Goal: Use online tool/utility: Use online tool/utility

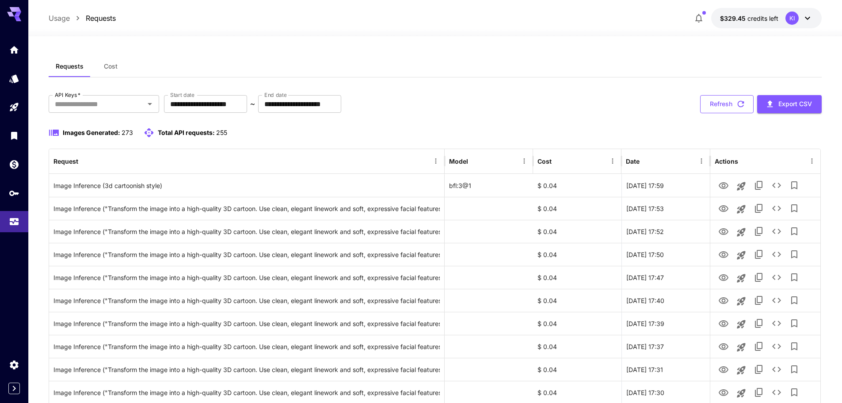
click at [730, 102] on button "Refresh" at bounding box center [727, 104] width 54 height 18
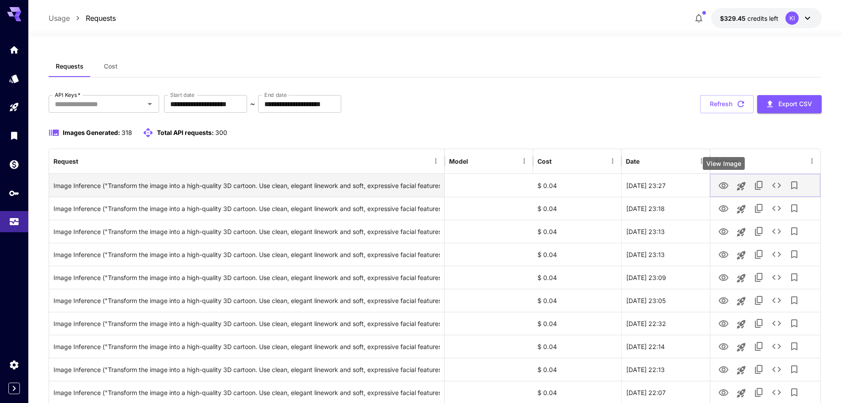
click at [726, 187] on icon "View Image" at bounding box center [724, 185] width 10 height 7
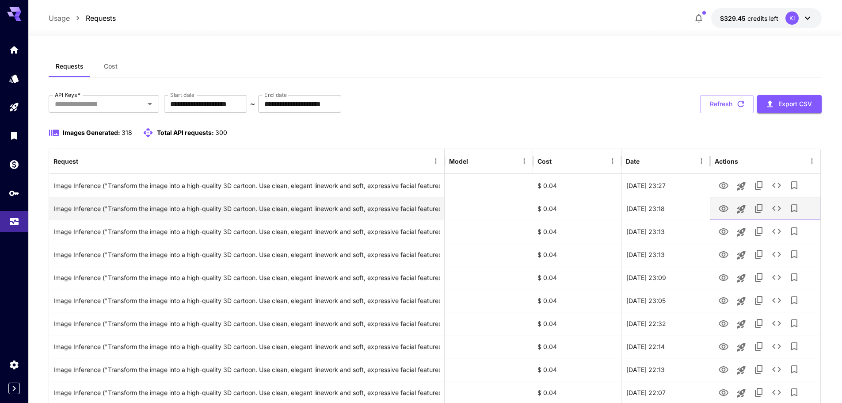
click at [721, 210] on icon "View Image" at bounding box center [724, 208] width 10 height 7
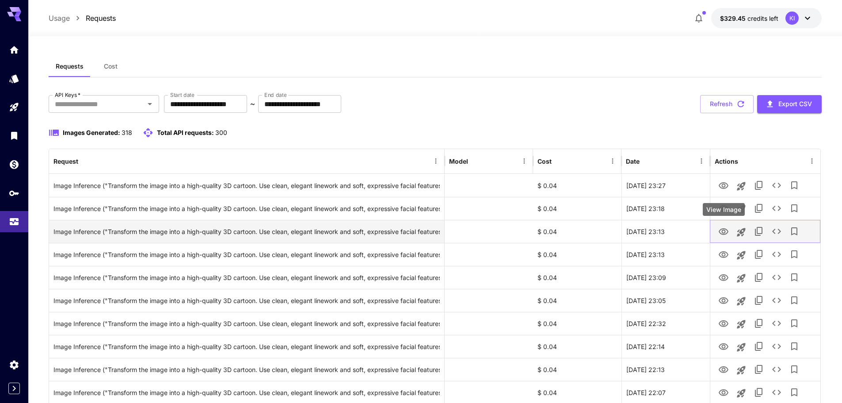
click at [722, 235] on icon "View Image" at bounding box center [724, 231] width 11 height 11
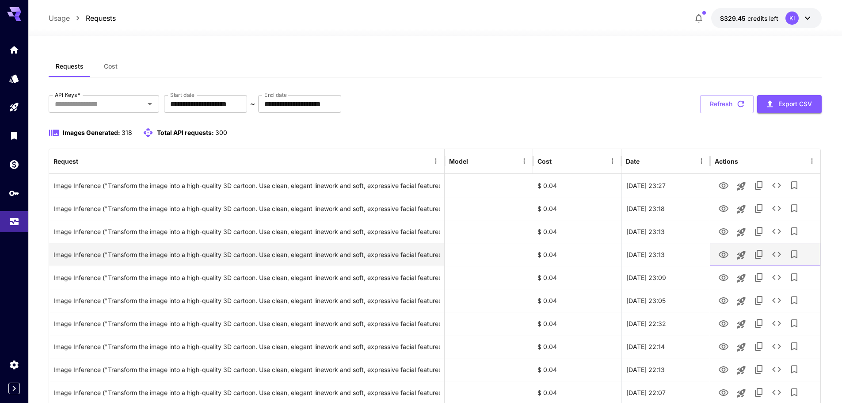
click at [722, 254] on icon "View Image" at bounding box center [724, 254] width 11 height 11
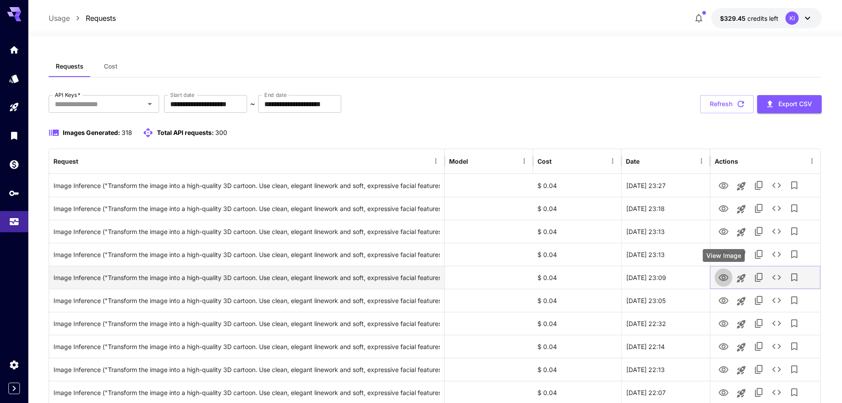
click at [726, 277] on icon "View Image" at bounding box center [724, 277] width 11 height 11
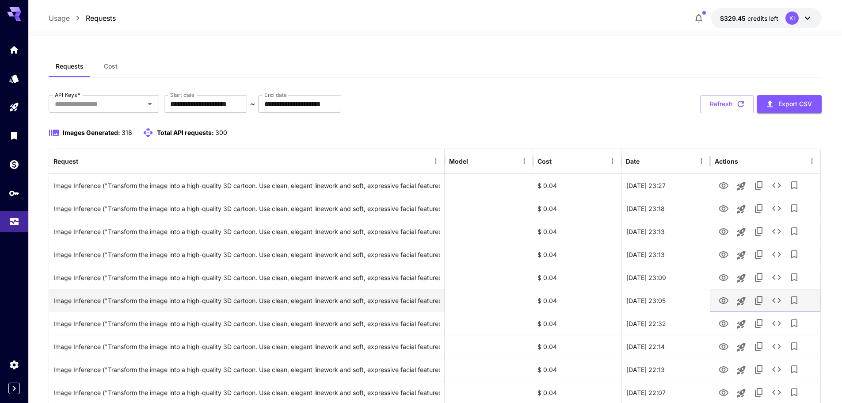
click at [722, 300] on icon "View Image" at bounding box center [724, 300] width 10 height 7
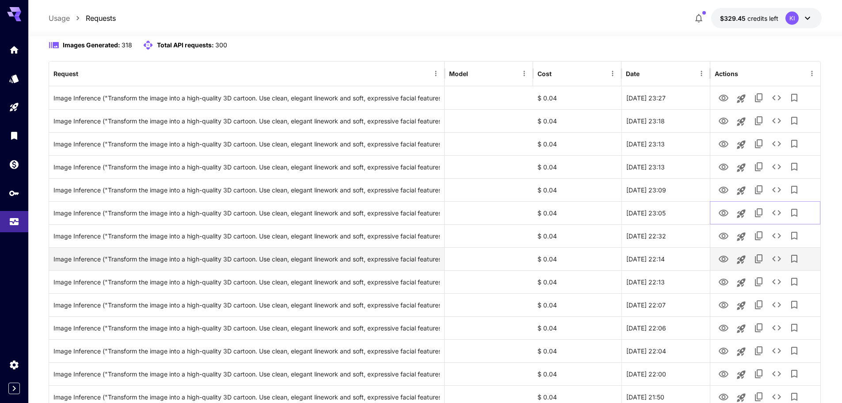
scroll to position [88, 0]
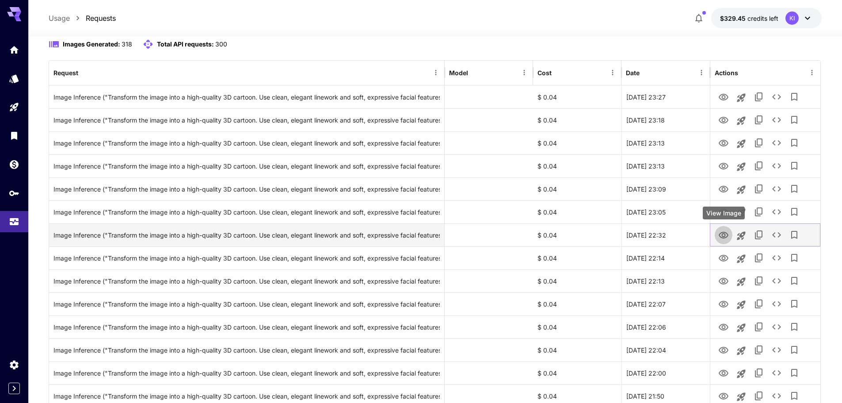
click at [723, 236] on icon "View Image" at bounding box center [724, 235] width 10 height 7
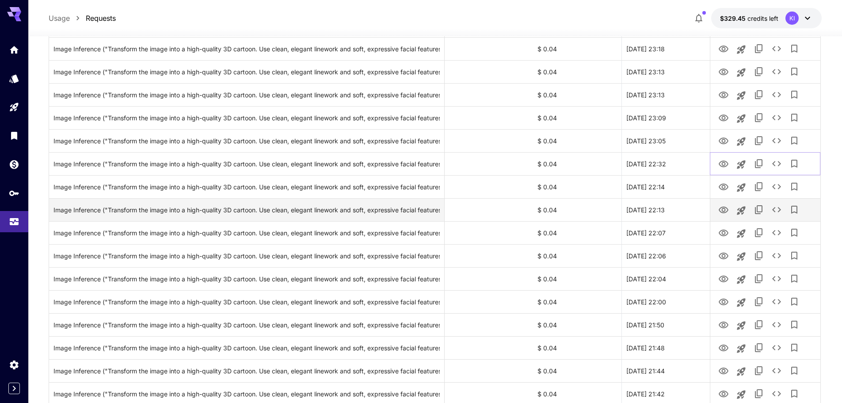
scroll to position [177, 0]
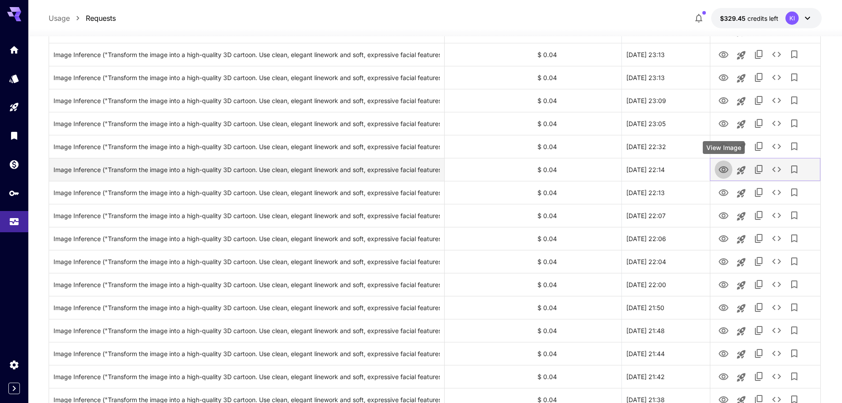
click at [718, 169] on button "View Image" at bounding box center [724, 169] width 18 height 18
click at [723, 169] on icon "View Image" at bounding box center [724, 169] width 11 height 11
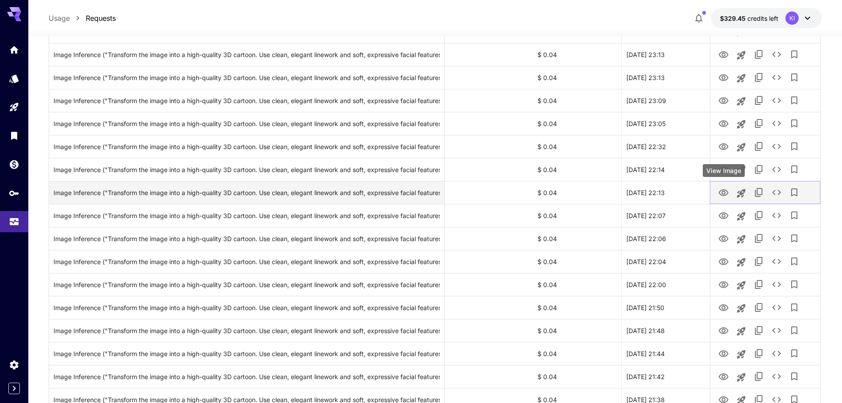
click at [723, 191] on icon "View Image" at bounding box center [724, 192] width 10 height 7
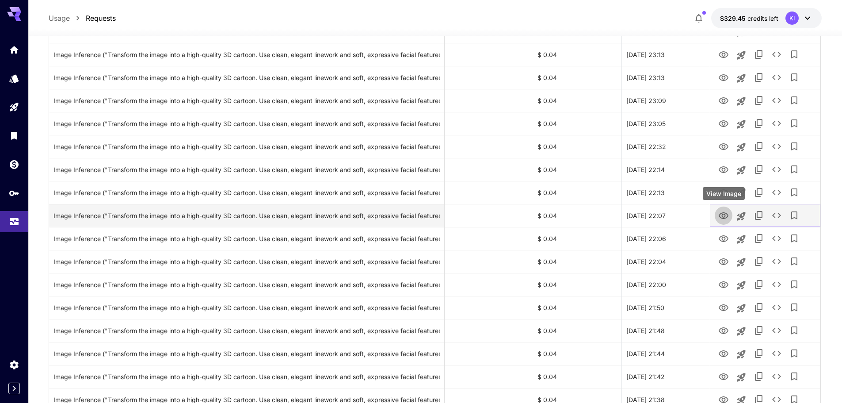
click at [723, 214] on icon "View Image" at bounding box center [724, 215] width 11 height 11
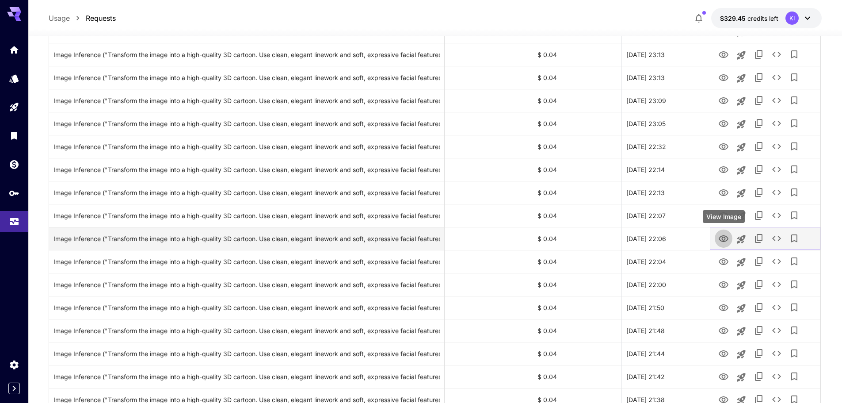
click at [726, 238] on icon "View Image" at bounding box center [724, 238] width 10 height 7
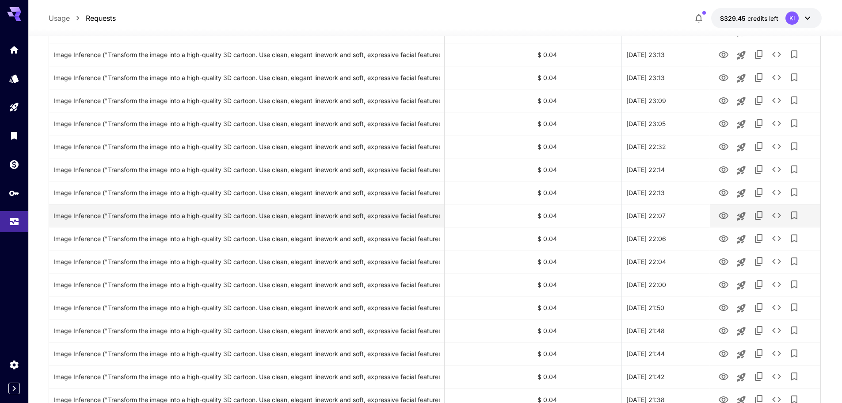
scroll to position [0, 0]
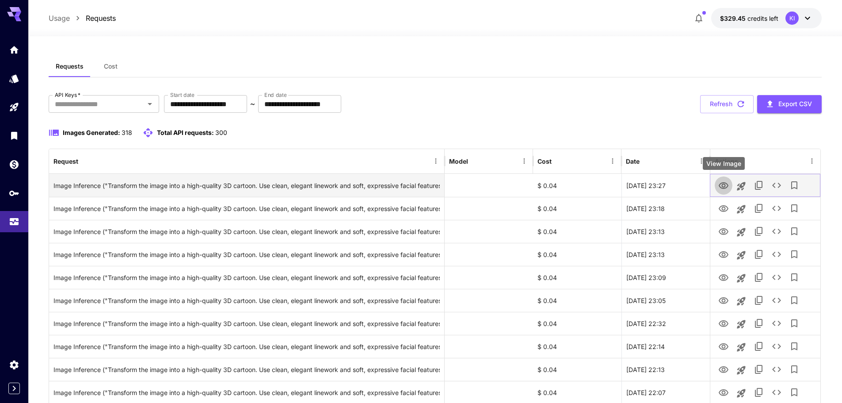
click at [722, 183] on icon "View Image" at bounding box center [724, 185] width 10 height 7
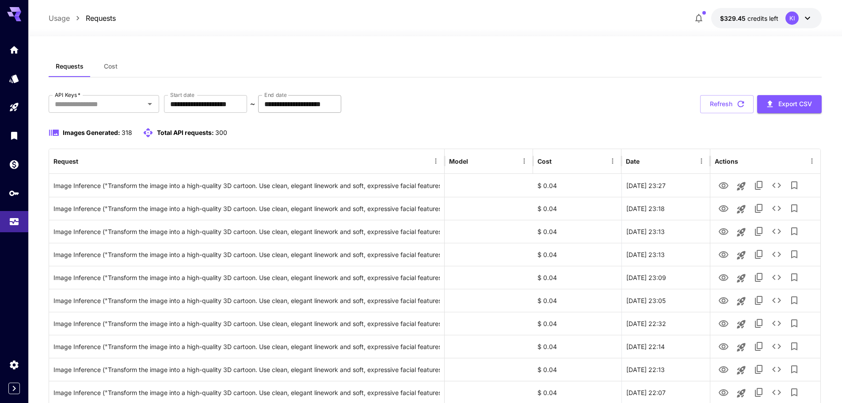
click at [341, 104] on input "**********" at bounding box center [299, 104] width 83 height 18
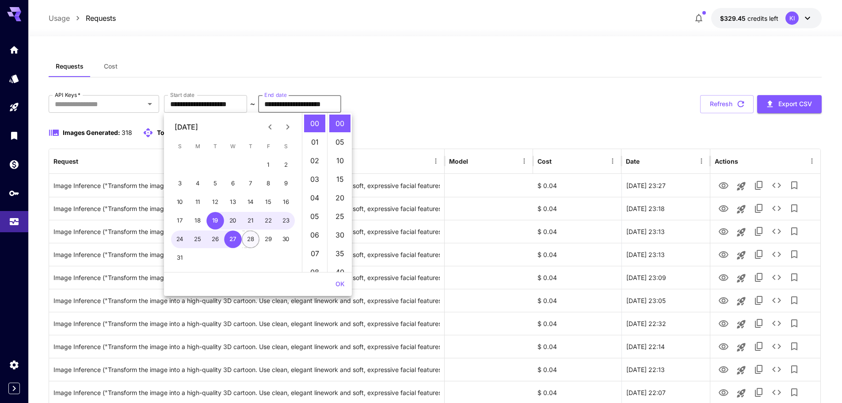
click at [252, 240] on button "28" at bounding box center [251, 239] width 18 height 18
type input "**********"
click at [339, 282] on button "OK" at bounding box center [340, 284] width 16 height 16
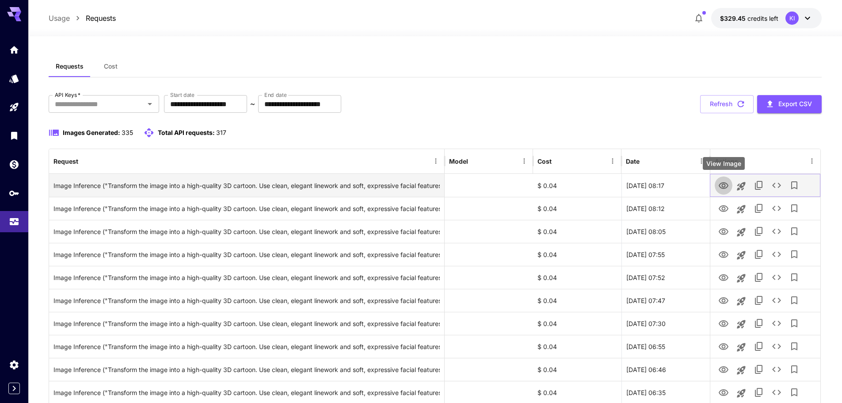
click at [723, 187] on icon "View Image" at bounding box center [724, 185] width 10 height 7
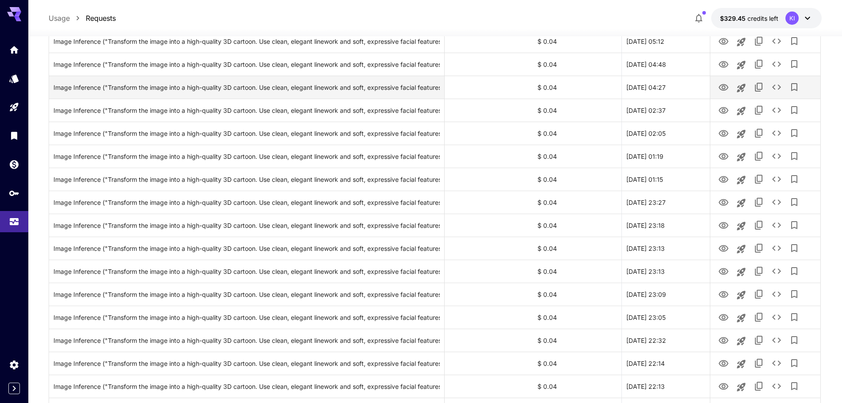
scroll to position [310, 0]
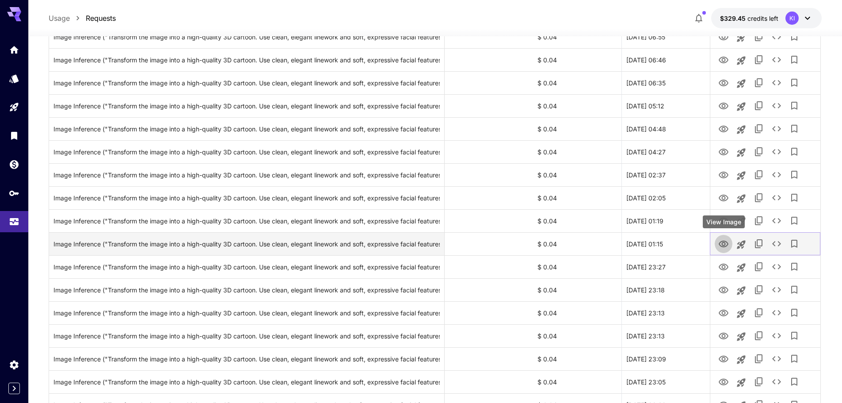
click at [725, 246] on icon "View Image" at bounding box center [724, 244] width 11 height 11
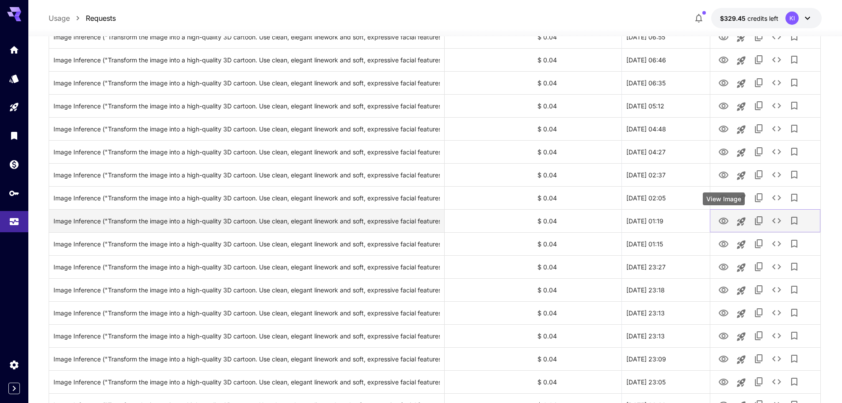
click at [723, 224] on icon "View Image" at bounding box center [724, 221] width 11 height 11
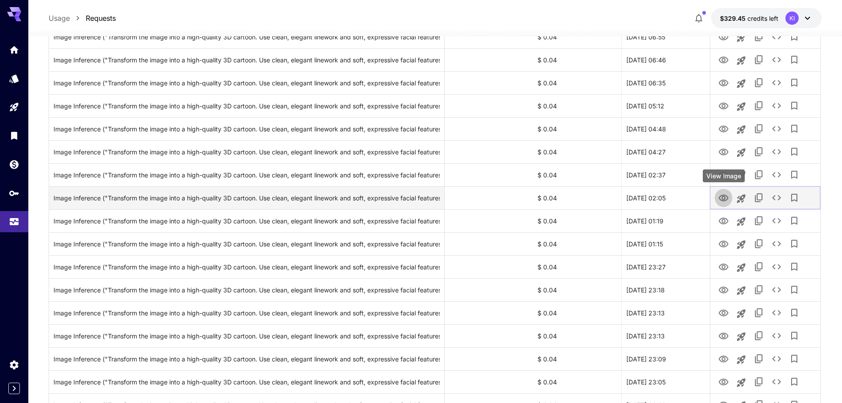
click at [725, 200] on icon "View Image" at bounding box center [724, 198] width 11 height 11
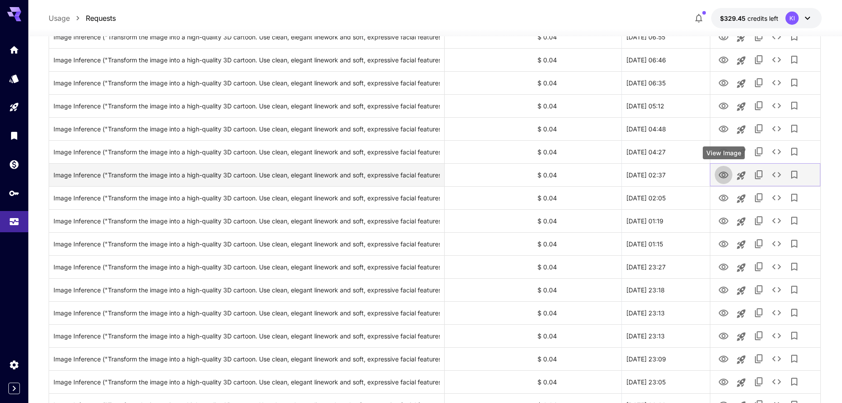
click at [722, 179] on icon "View Image" at bounding box center [724, 175] width 11 height 11
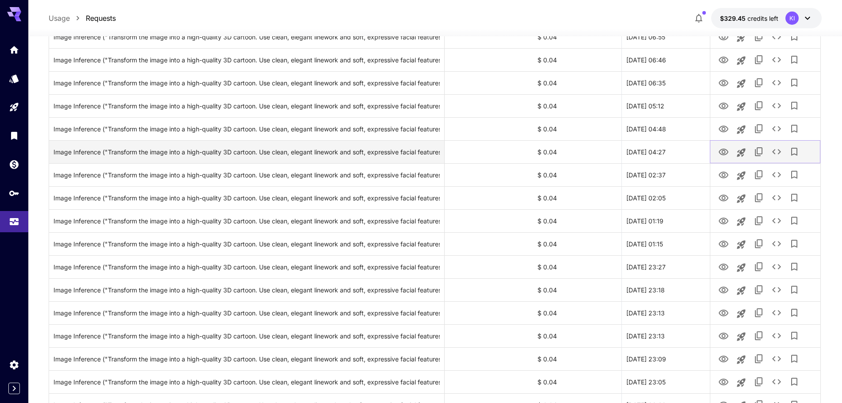
click at [723, 151] on icon "View Image" at bounding box center [724, 152] width 10 height 7
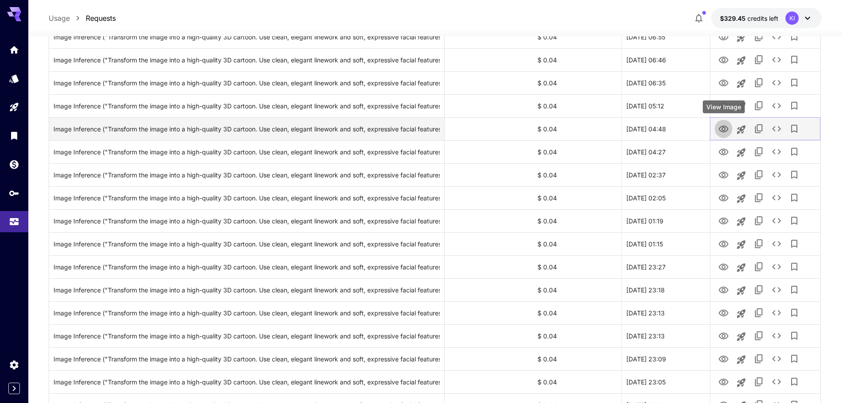
click at [721, 128] on icon "View Image" at bounding box center [724, 129] width 11 height 11
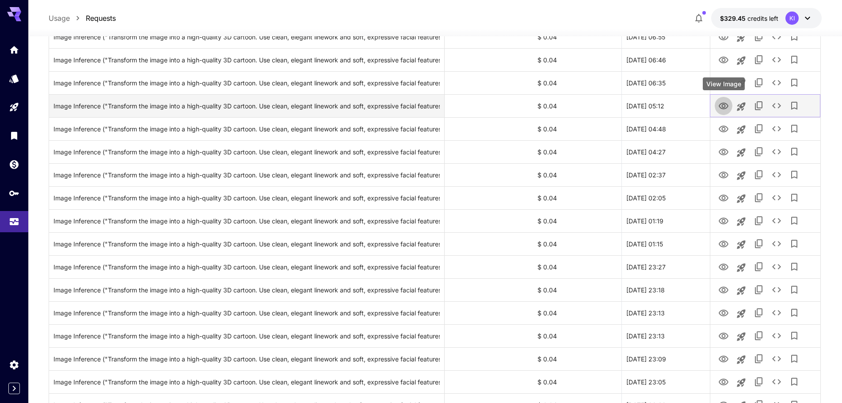
click at [724, 106] on icon "View Image" at bounding box center [724, 106] width 11 height 11
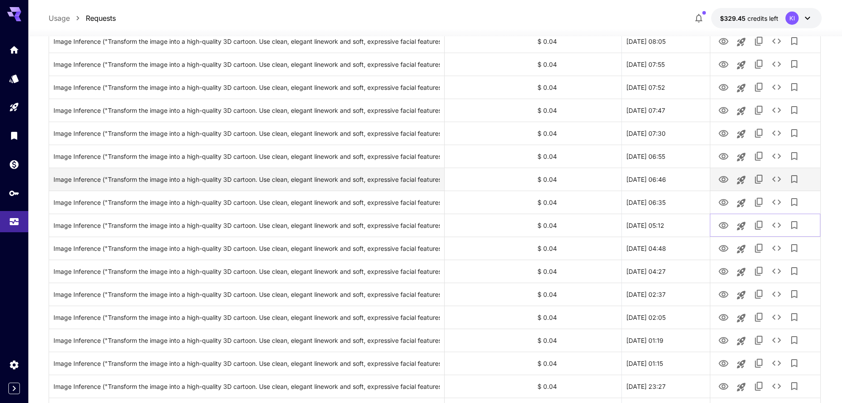
scroll to position [177, 0]
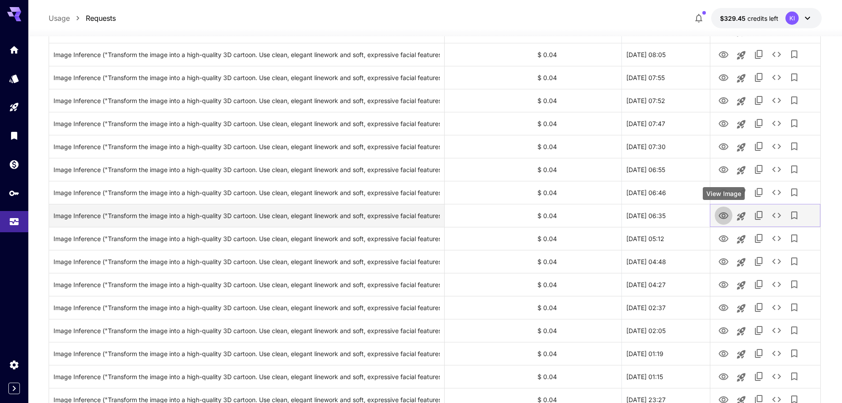
click at [723, 215] on icon "View Image" at bounding box center [724, 215] width 10 height 7
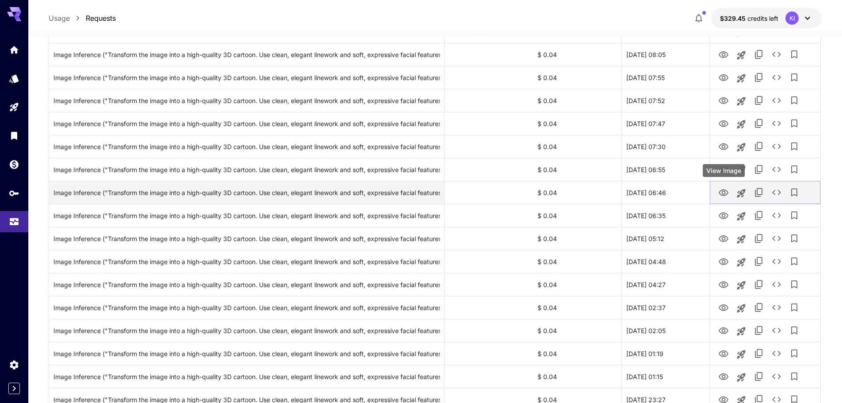
click at [723, 188] on icon "View Image" at bounding box center [724, 192] width 11 height 11
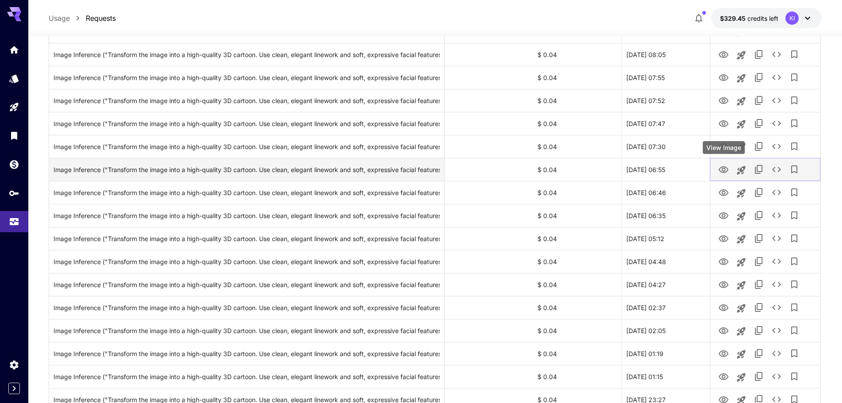
click at [729, 169] on icon "View Image" at bounding box center [724, 169] width 11 height 11
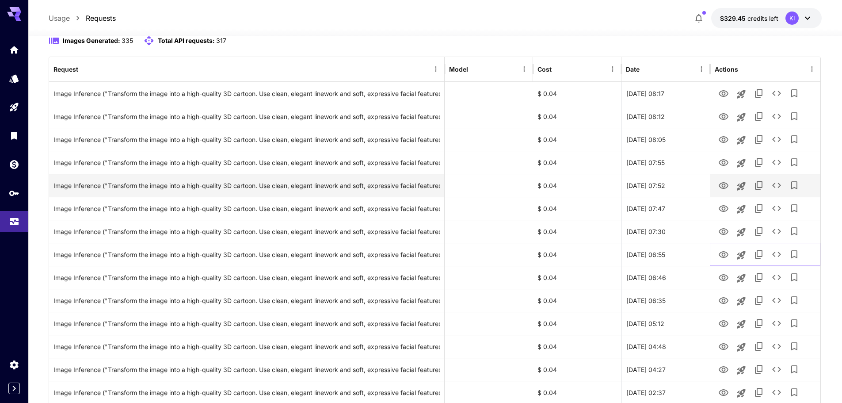
scroll to position [88, 0]
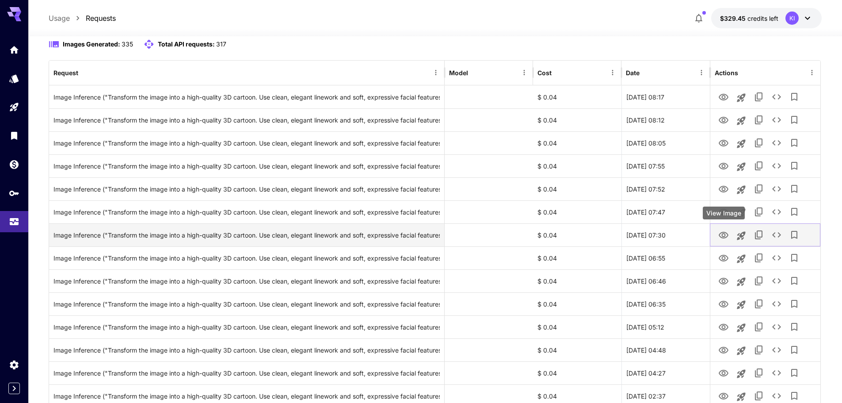
click at [724, 235] on icon "View Image" at bounding box center [724, 235] width 11 height 11
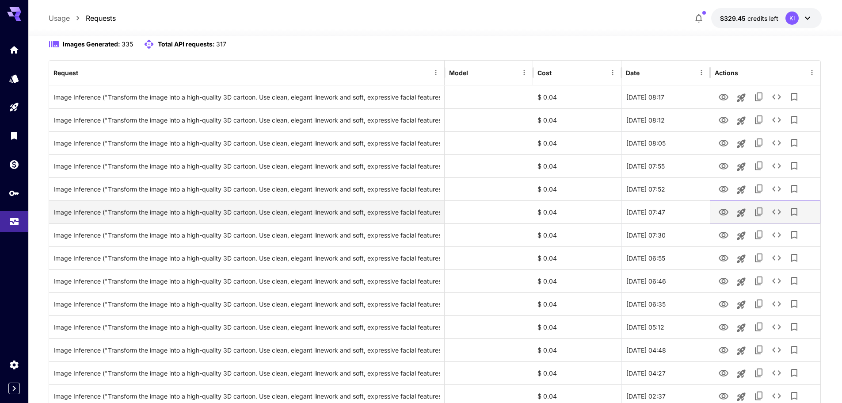
click at [725, 214] on icon "View Image" at bounding box center [724, 212] width 10 height 7
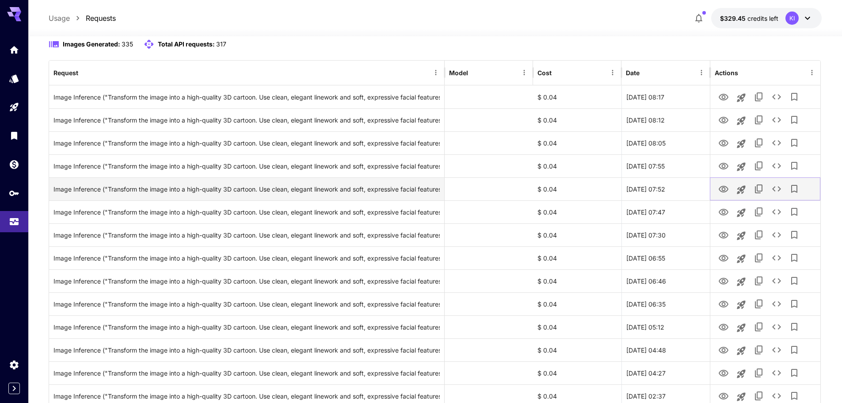
click at [723, 191] on icon "View Image" at bounding box center [724, 189] width 10 height 7
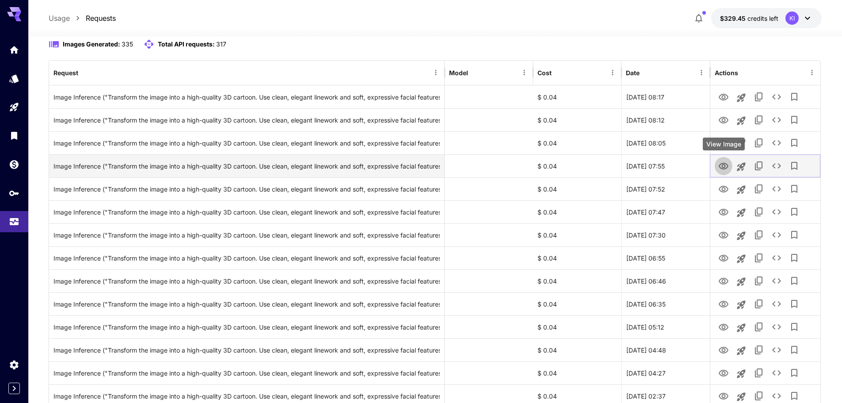
click at [720, 165] on icon "View Image" at bounding box center [724, 166] width 10 height 7
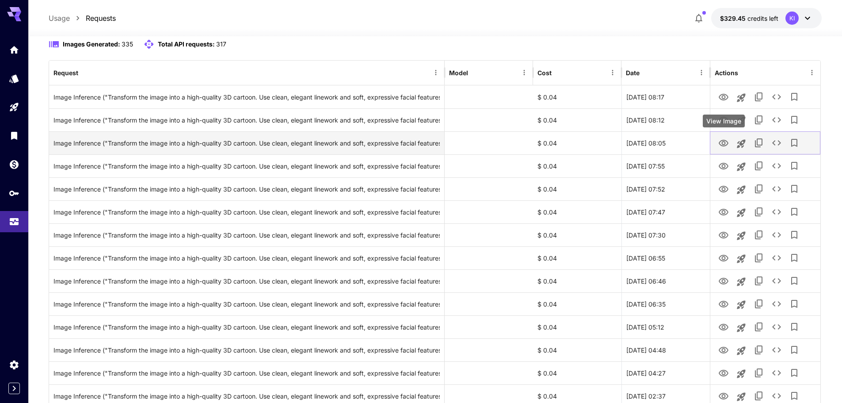
click at [725, 143] on icon "View Image" at bounding box center [724, 143] width 10 height 7
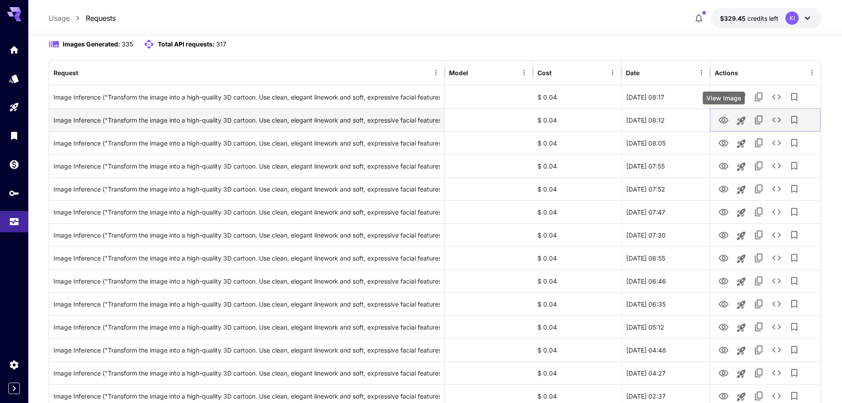
click at [721, 123] on icon "View Image" at bounding box center [724, 120] width 11 height 11
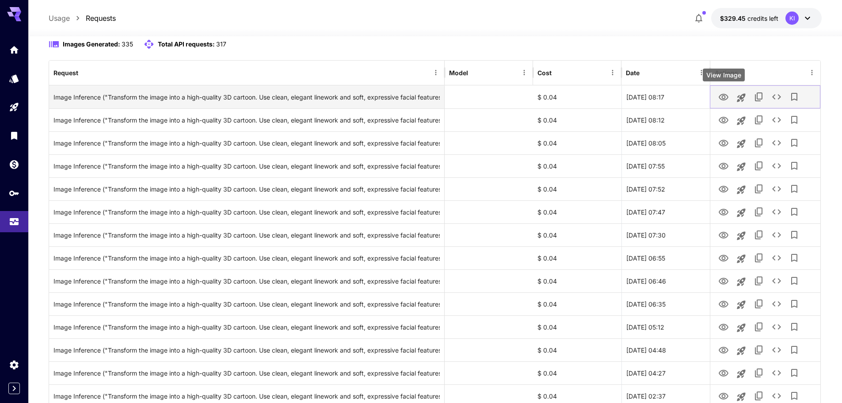
click at [724, 95] on icon "View Image" at bounding box center [724, 97] width 11 height 11
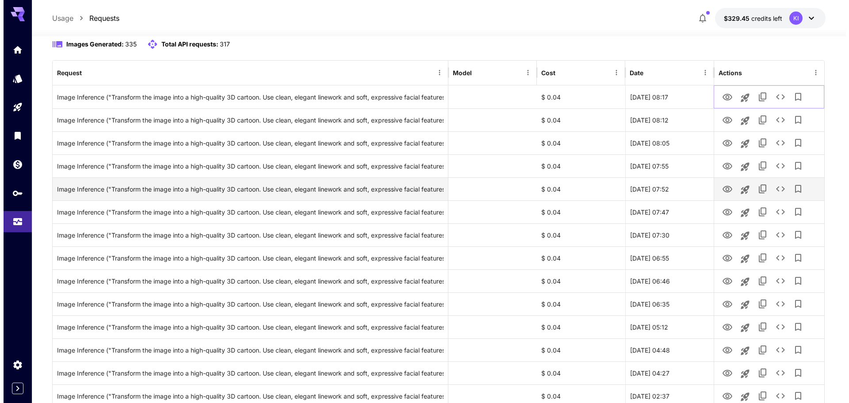
scroll to position [0, 0]
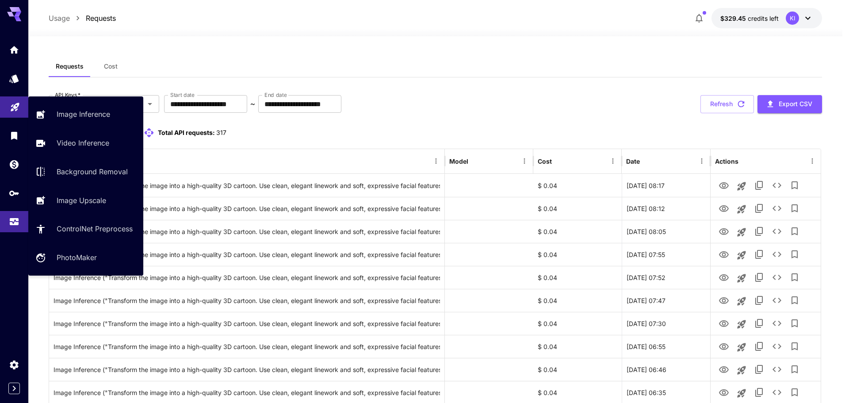
click at [7, 107] on link at bounding box center [14, 107] width 28 height 22
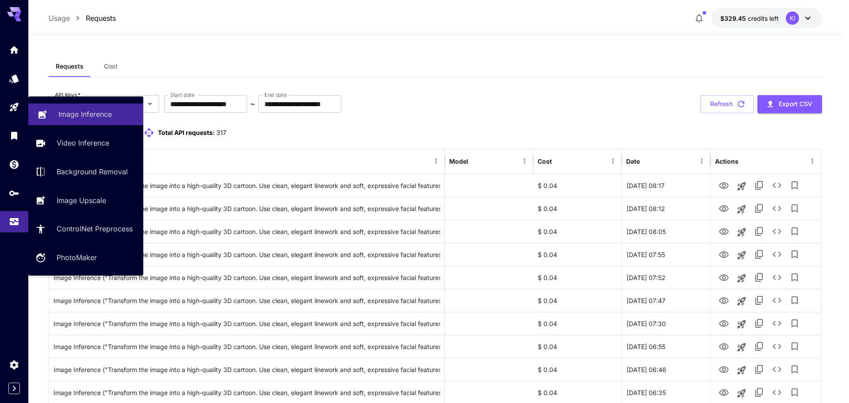
click at [90, 111] on p "Image Inference" at bounding box center [85, 114] width 54 height 11
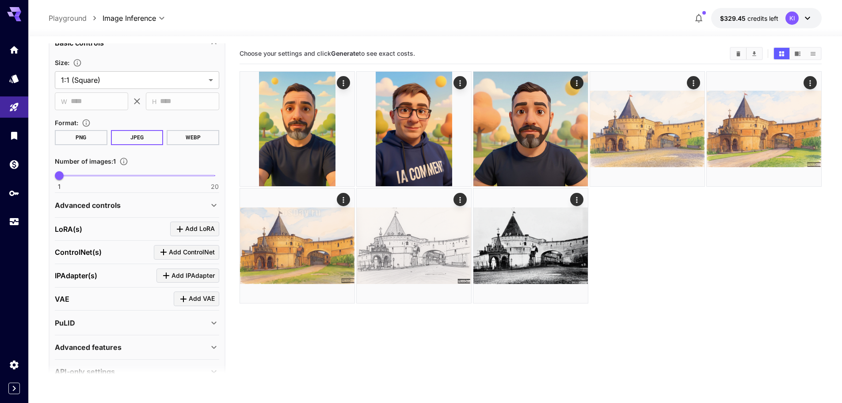
scroll to position [44, 0]
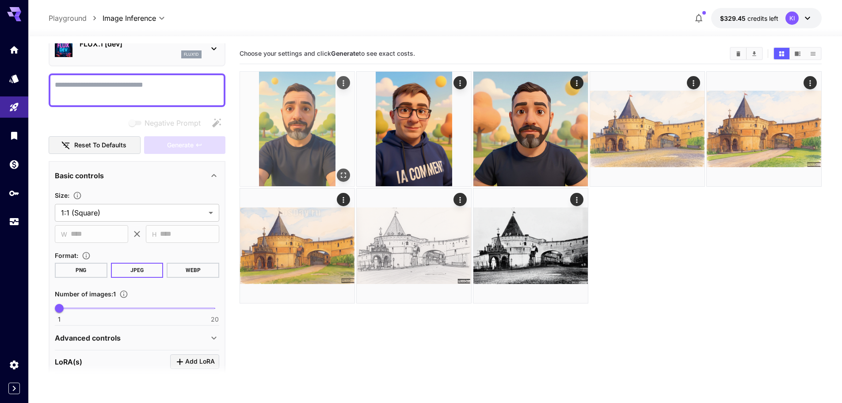
click at [339, 175] on icon "Open in fullscreen" at bounding box center [343, 175] width 9 height 9
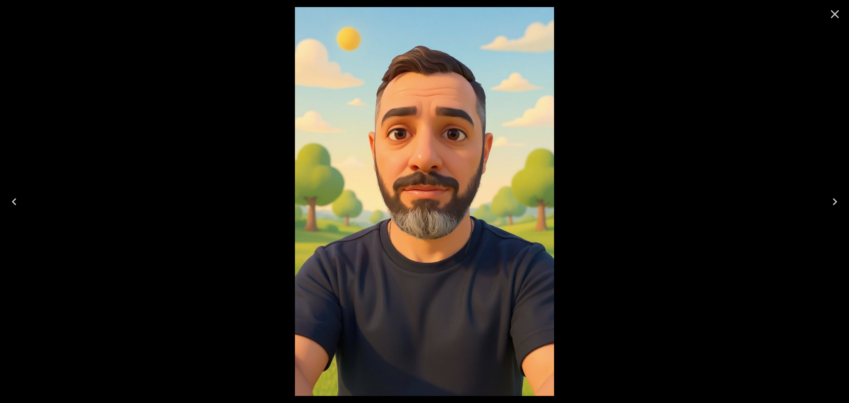
click at [834, 204] on icon "Next" at bounding box center [835, 201] width 4 height 7
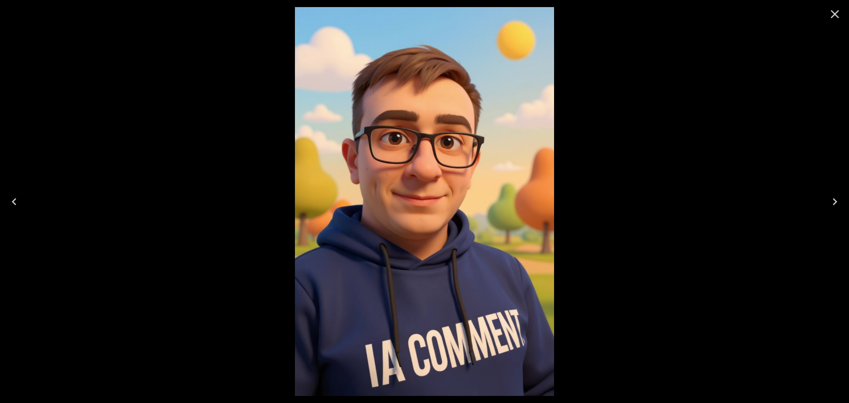
click at [834, 204] on icon "Next" at bounding box center [835, 201] width 4 height 7
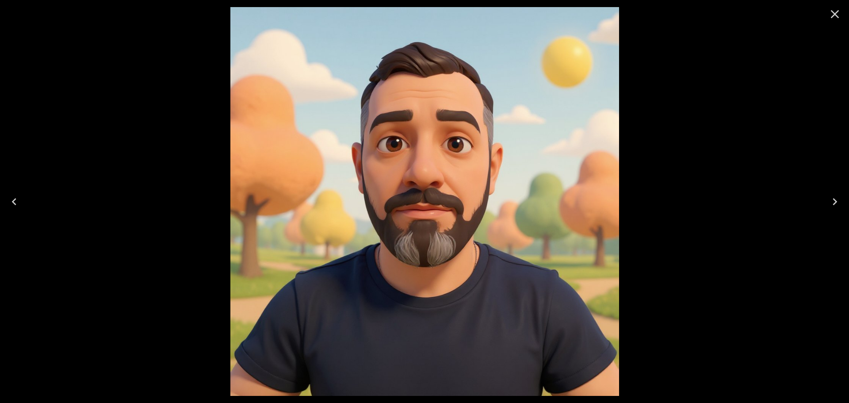
click at [835, 11] on icon "Close" at bounding box center [835, 14] width 14 height 14
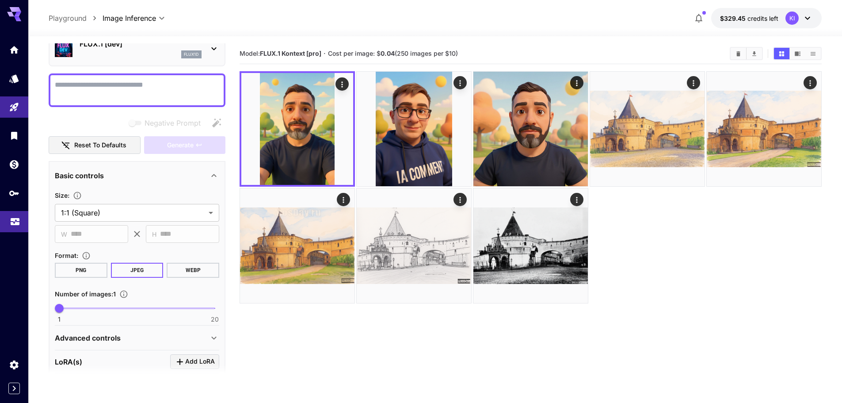
click at [17, 221] on icon "Usage" at bounding box center [15, 220] width 9 height 4
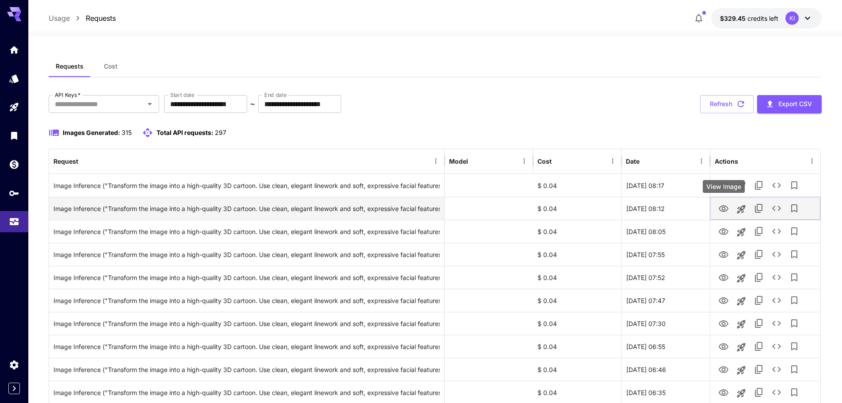
click at [722, 209] on icon "View Image" at bounding box center [724, 208] width 11 height 11
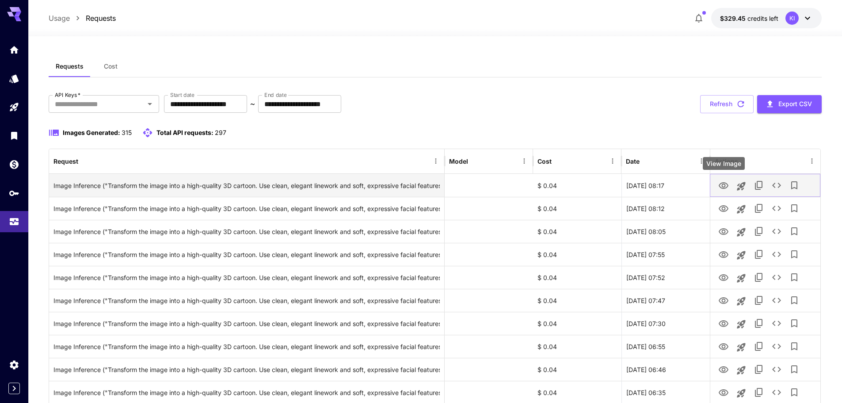
click at [723, 184] on icon "View Image" at bounding box center [724, 185] width 10 height 7
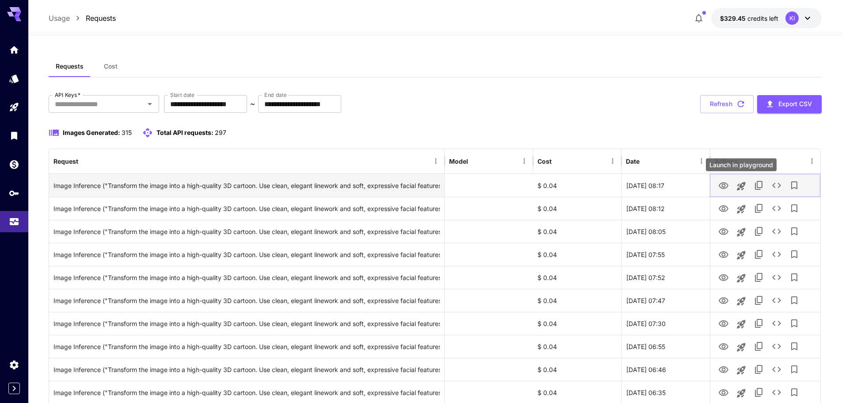
click at [743, 184] on icon "Launch in playground" at bounding box center [741, 186] width 11 height 11
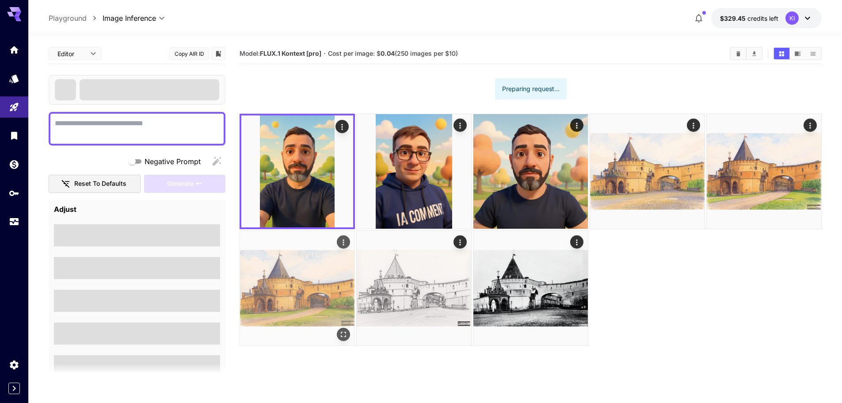
type textarea "**********"
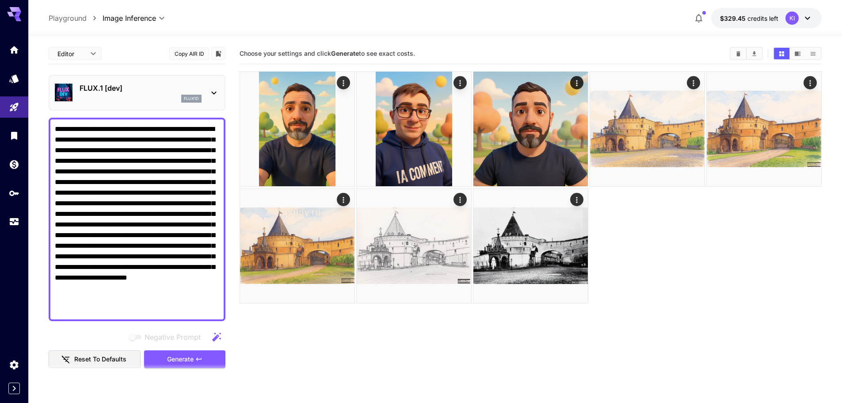
click at [138, 89] on p "FLUX.1 [dev]" at bounding box center [141, 88] width 122 height 11
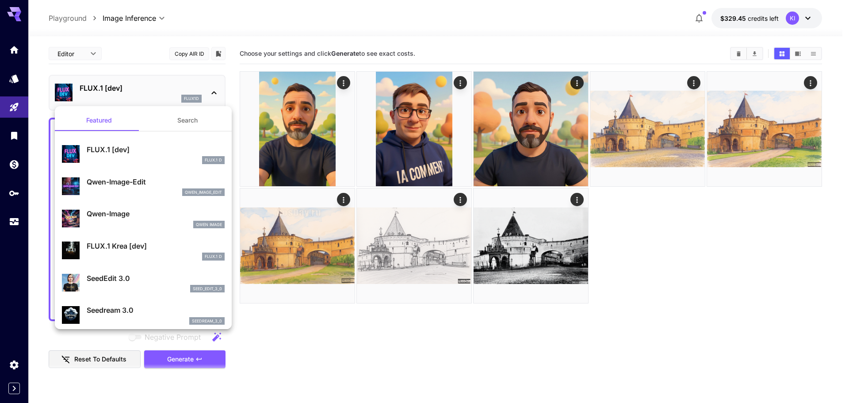
click at [673, 359] on div at bounding box center [424, 201] width 849 height 403
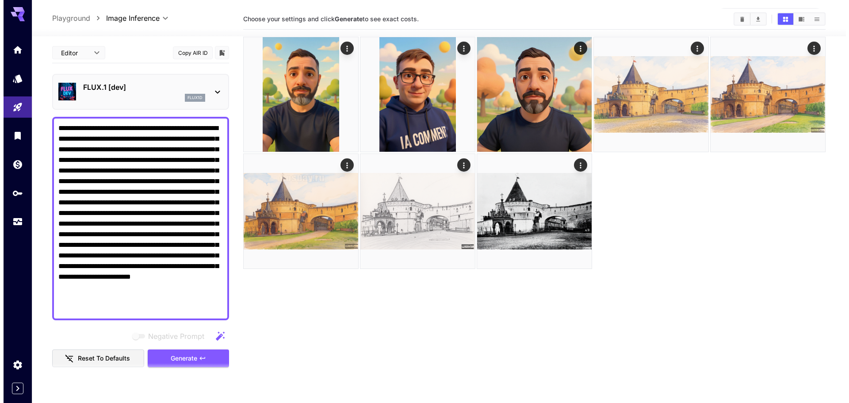
scroll to position [70, 0]
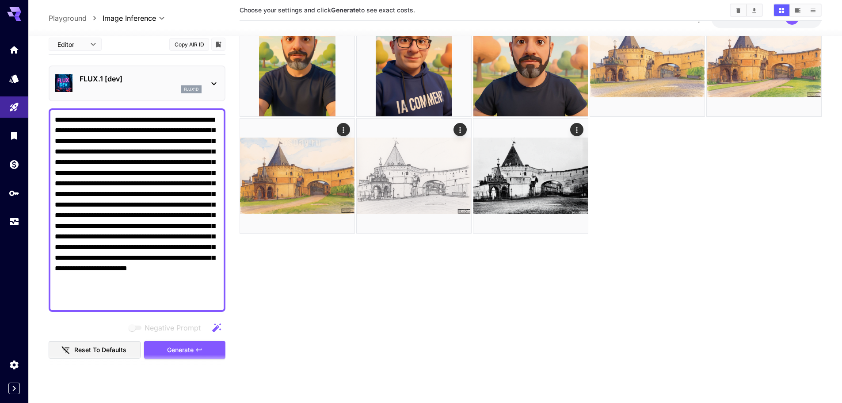
click at [149, 86] on div "flux1d" at bounding box center [141, 89] width 122 height 8
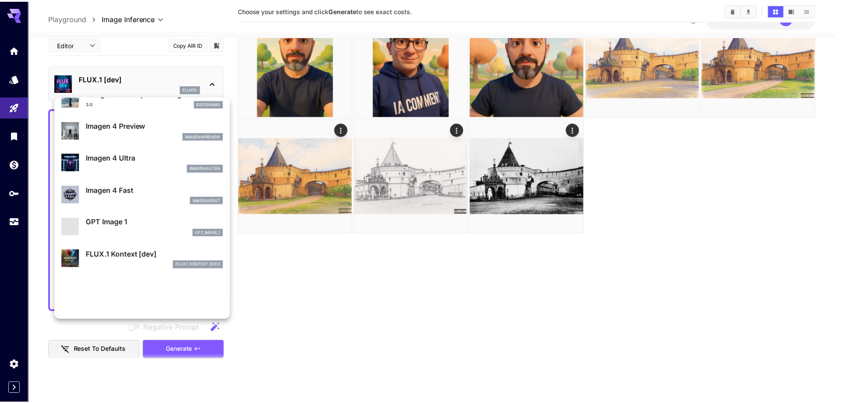
scroll to position [399, 0]
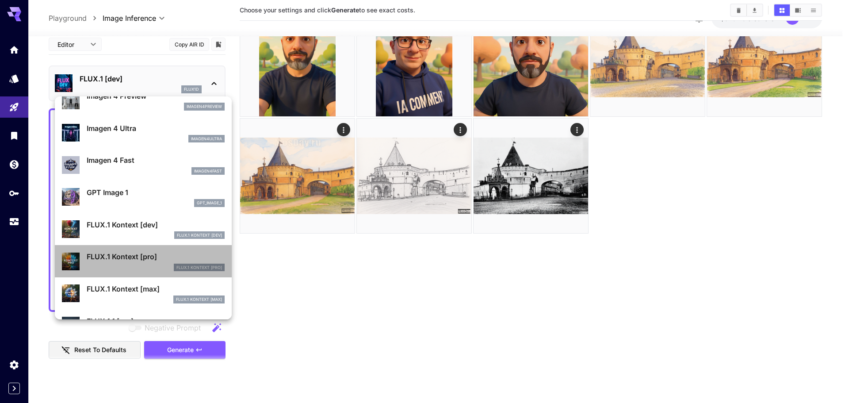
click at [153, 260] on p "FLUX.1 Kontext [pro]" at bounding box center [156, 256] width 138 height 11
type input "**********"
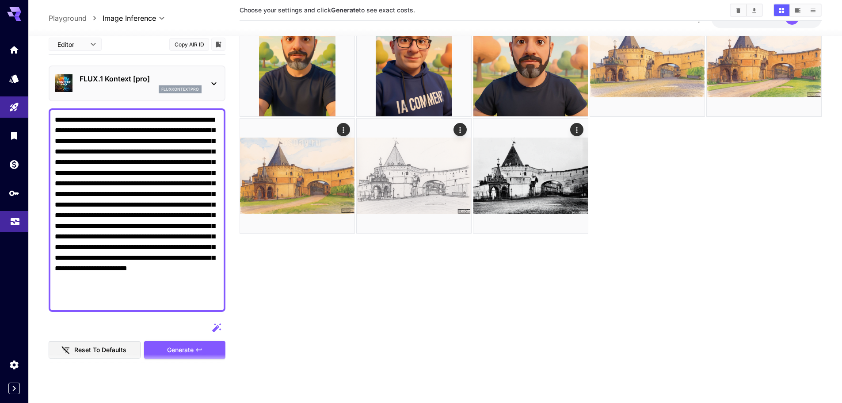
click at [10, 222] on icon "Usage" at bounding box center [15, 219] width 11 height 11
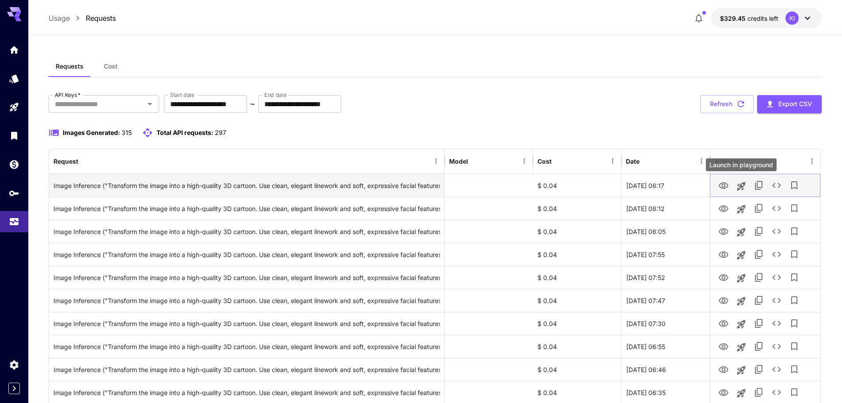
click at [745, 187] on icon "Launch in playground" at bounding box center [741, 186] width 11 height 11
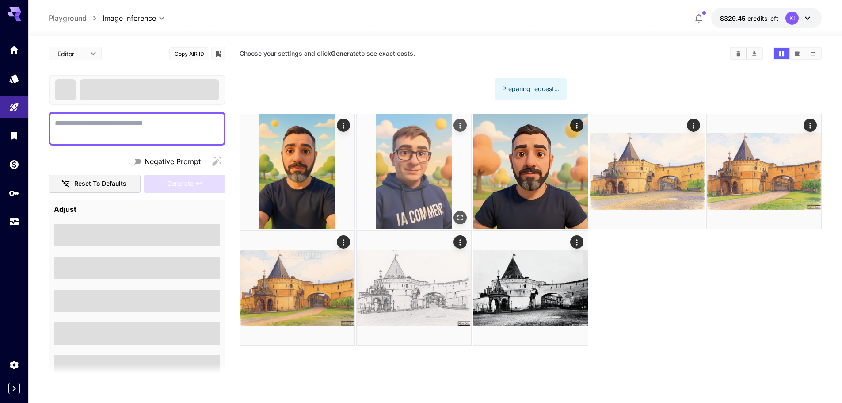
type textarea "**********"
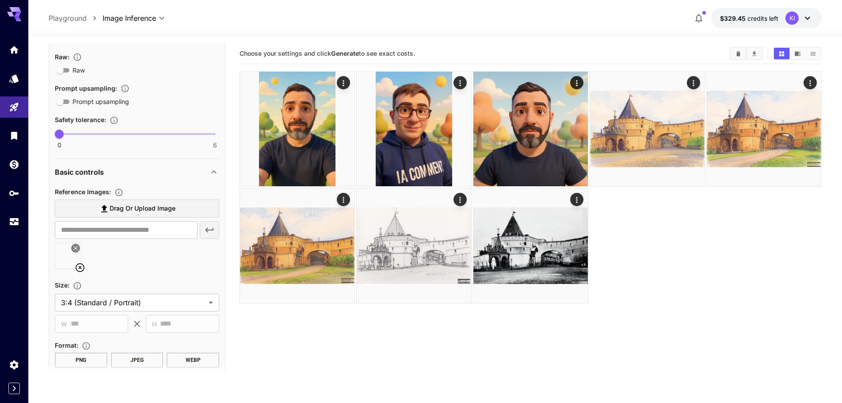
scroll to position [454, 0]
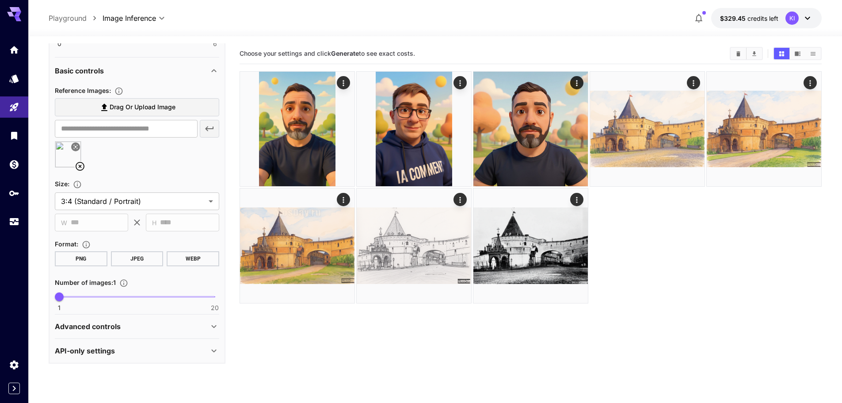
click at [76, 149] on icon at bounding box center [75, 146] width 5 height 5
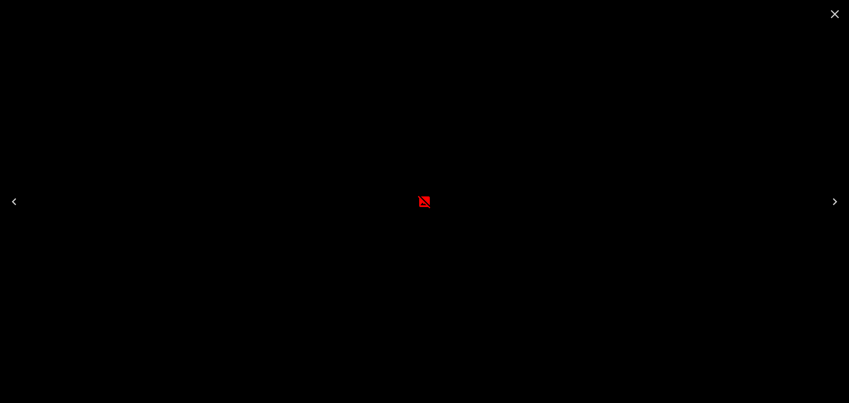
click at [427, 199] on icon at bounding box center [424, 201] width 12 height 12
click at [841, 14] on icon "Close" at bounding box center [835, 14] width 14 height 14
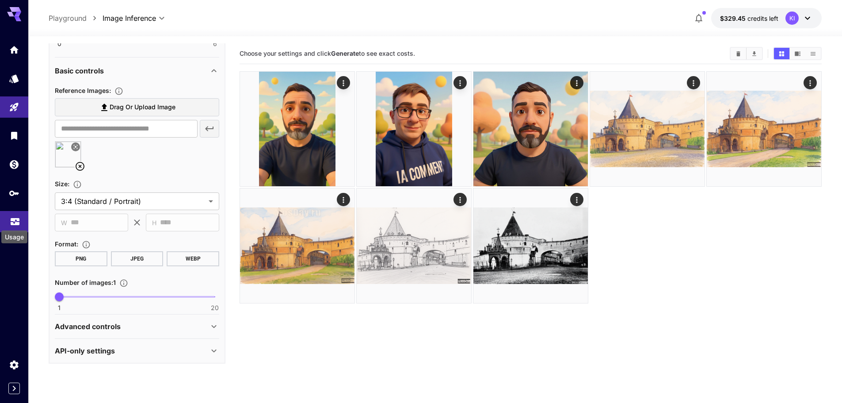
click at [11, 217] on icon "Usage" at bounding box center [15, 217] width 9 height 4
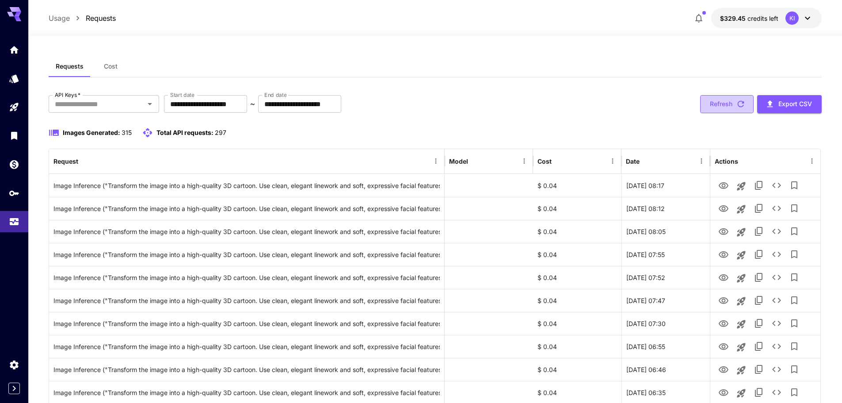
click at [744, 102] on icon "button" at bounding box center [741, 104] width 10 height 10
click at [724, 96] on button "Refresh" at bounding box center [727, 104] width 54 height 18
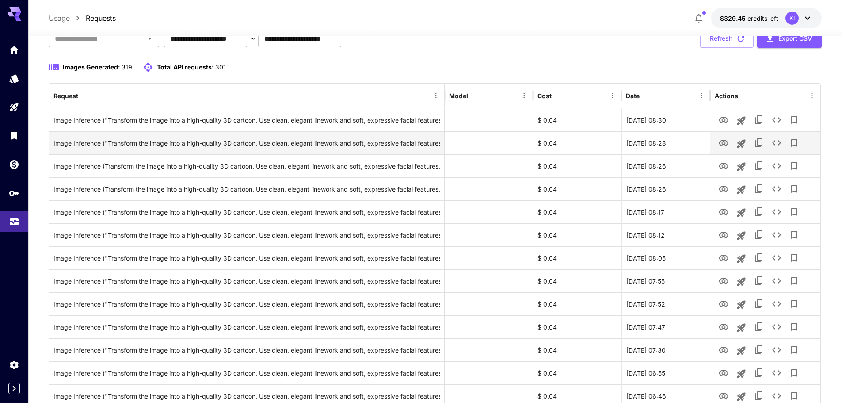
scroll to position [44, 0]
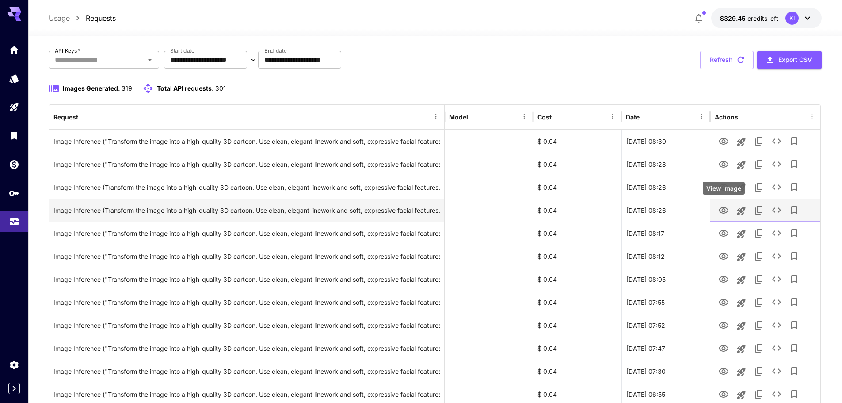
click at [727, 209] on icon "View Image" at bounding box center [724, 210] width 11 height 11
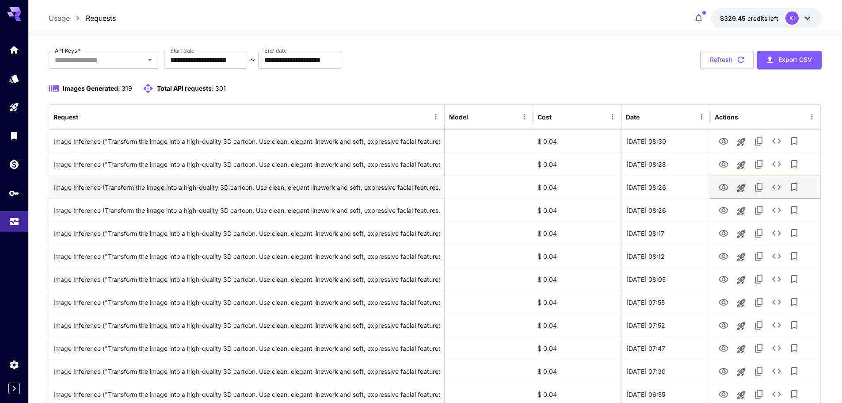
click at [722, 188] on icon "View Image" at bounding box center [724, 187] width 11 height 11
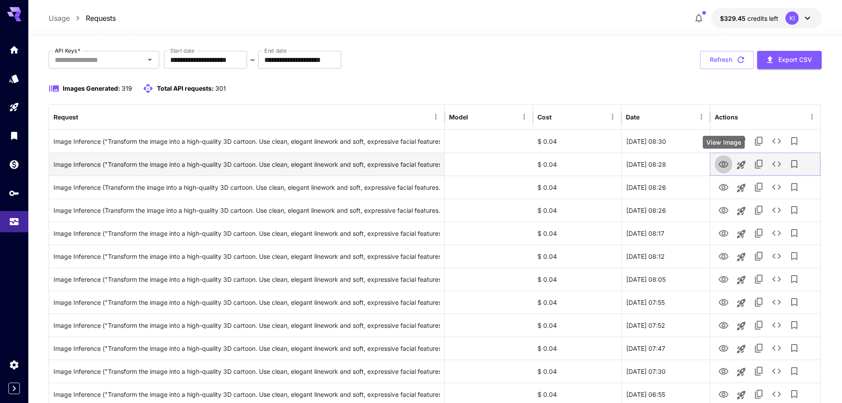
click at [723, 168] on icon "View Image" at bounding box center [724, 164] width 11 height 11
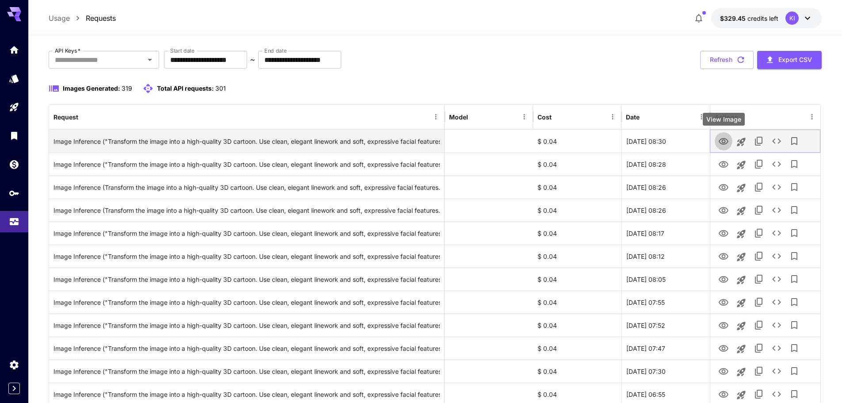
click at [722, 142] on icon "View Image" at bounding box center [724, 141] width 11 height 11
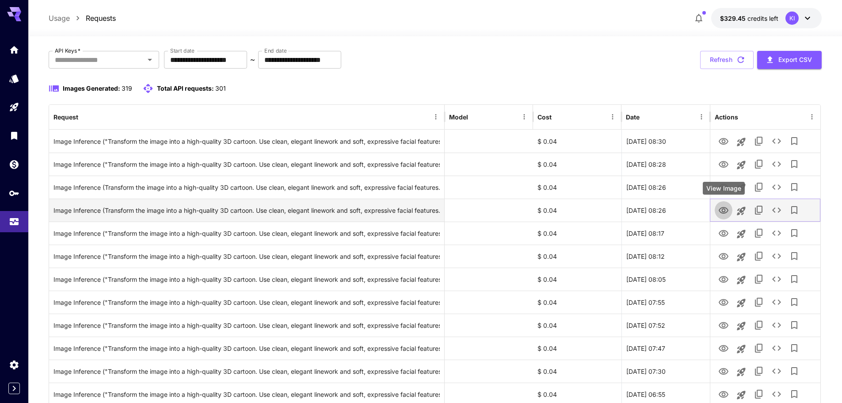
click at [722, 210] on icon "View Image" at bounding box center [724, 210] width 11 height 11
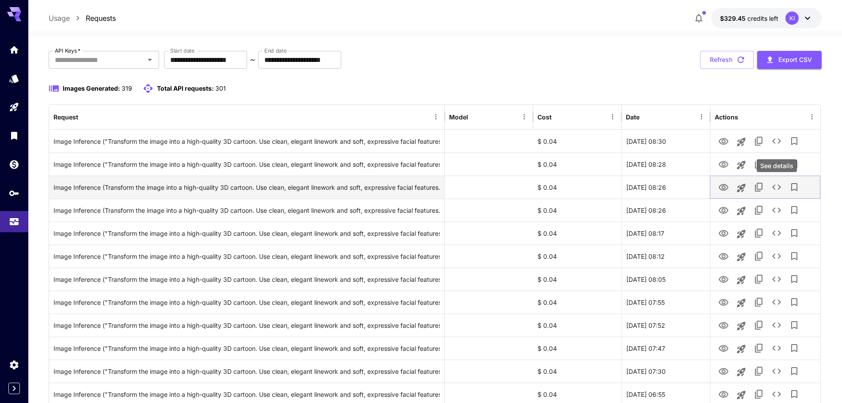
click at [774, 187] on icon "See details" at bounding box center [776, 186] width 9 height 5
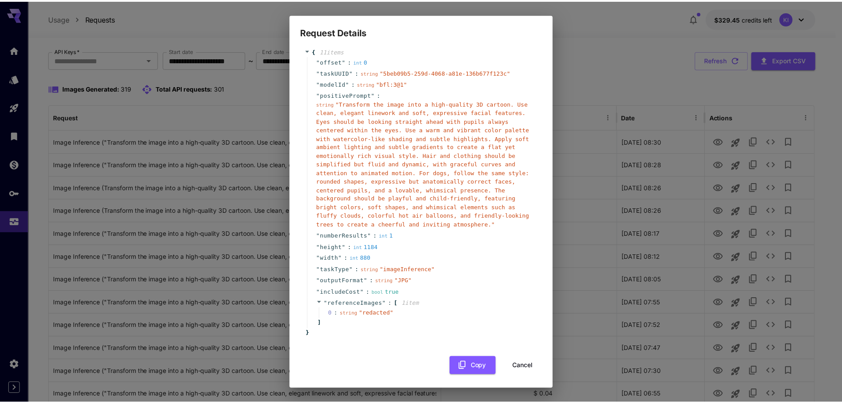
scroll to position [10, 0]
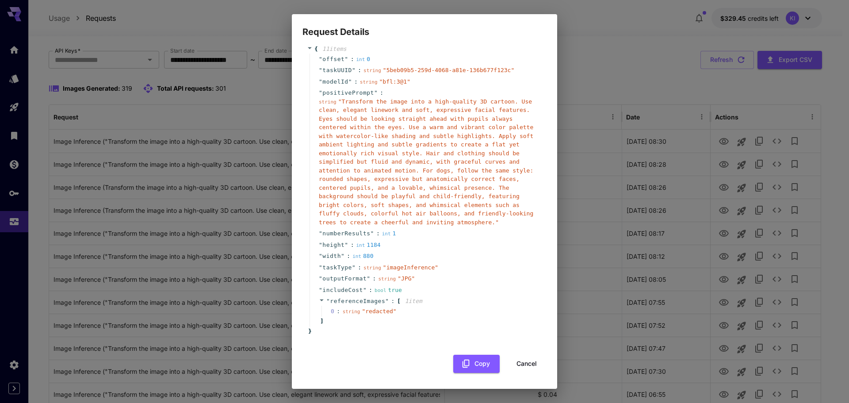
drag, startPoint x: 398, startPoint y: 301, endPoint x: 430, endPoint y: 301, distance: 31.8
click at [430, 301] on div "" referenceImages " : [ 1 item 0 : string " redacted " ]" at bounding box center [426, 310] width 233 height 31
click at [414, 302] on span "1 item" at bounding box center [413, 301] width 17 height 7
click at [405, 300] on span "1 item" at bounding box center [413, 301] width 17 height 7
click at [523, 367] on button "Cancel" at bounding box center [527, 364] width 40 height 18
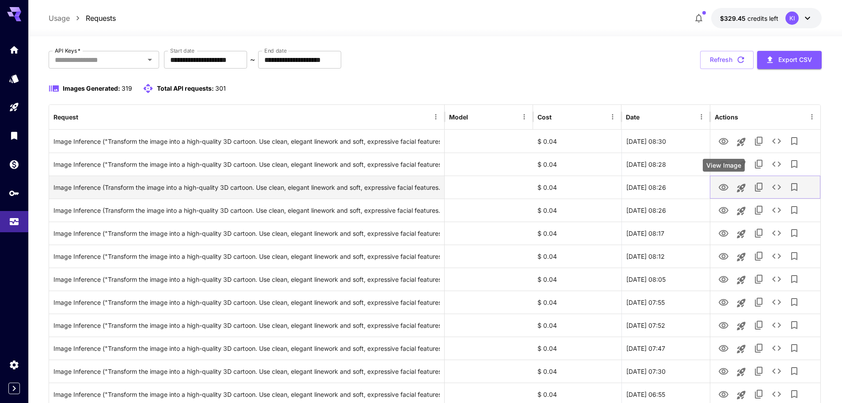
click at [728, 185] on icon "View Image" at bounding box center [724, 187] width 11 height 11
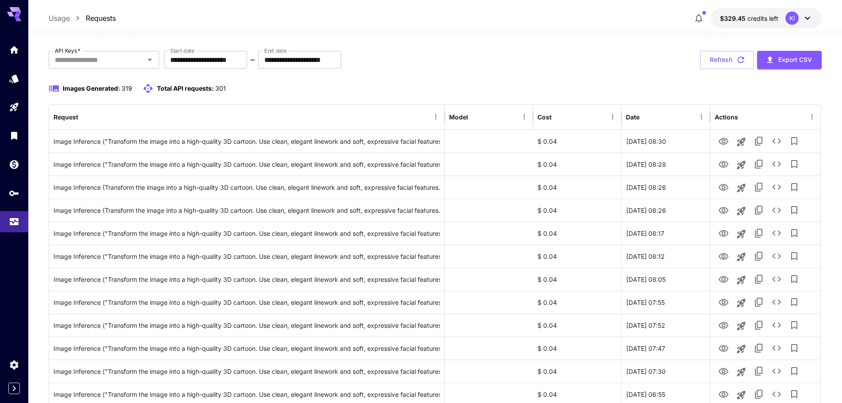
drag, startPoint x: 595, startPoint y: 68, endPoint x: 737, endPoint y: 62, distance: 142.1
click at [595, 67] on div "**********" at bounding box center [435, 60] width 773 height 18
click at [730, 59] on button "Refresh" at bounding box center [727, 60] width 54 height 18
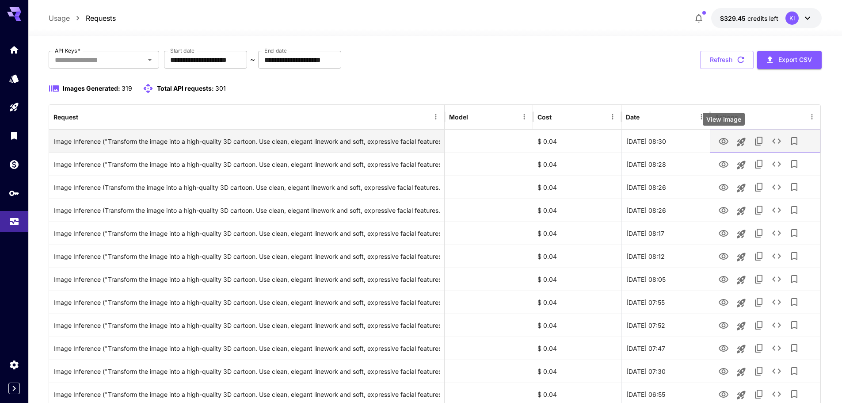
click at [724, 140] on icon "View Image" at bounding box center [724, 141] width 11 height 11
click at [725, 145] on icon "View Image" at bounding box center [724, 141] width 11 height 11
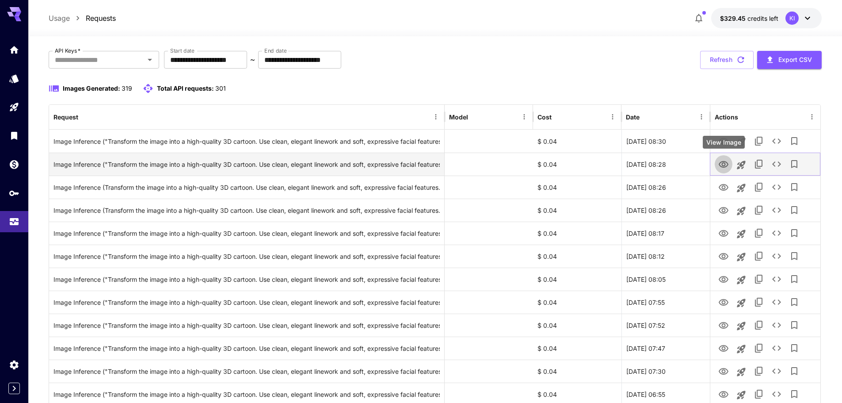
click at [723, 164] on icon "View Image" at bounding box center [724, 164] width 11 height 11
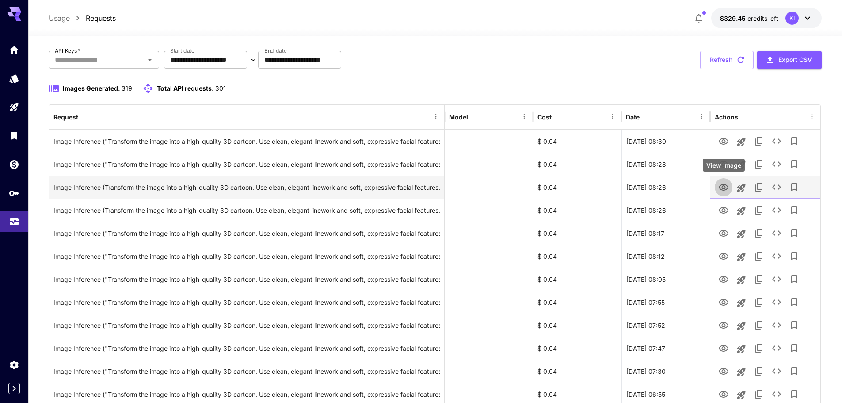
click at [723, 186] on icon "View Image" at bounding box center [724, 187] width 10 height 7
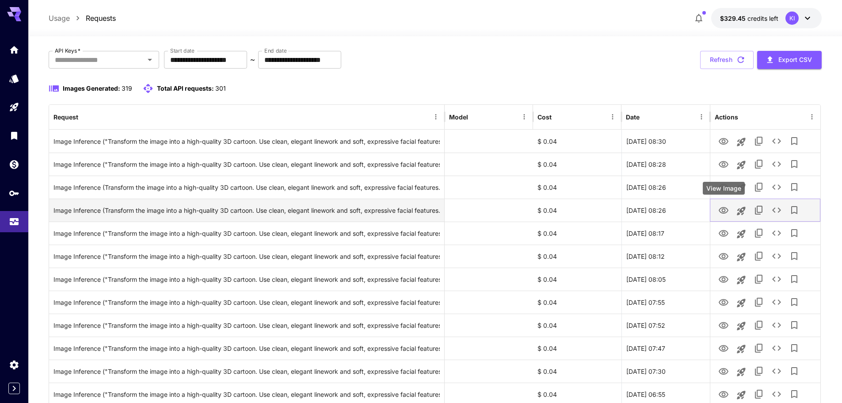
click at [721, 206] on icon "View Image" at bounding box center [724, 210] width 11 height 11
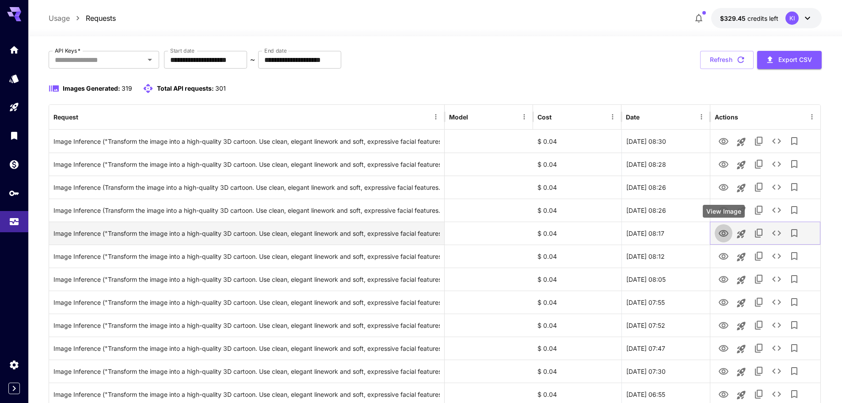
click at [723, 233] on icon "View Image" at bounding box center [724, 233] width 10 height 7
